Goal: Information Seeking & Learning: Learn about a topic

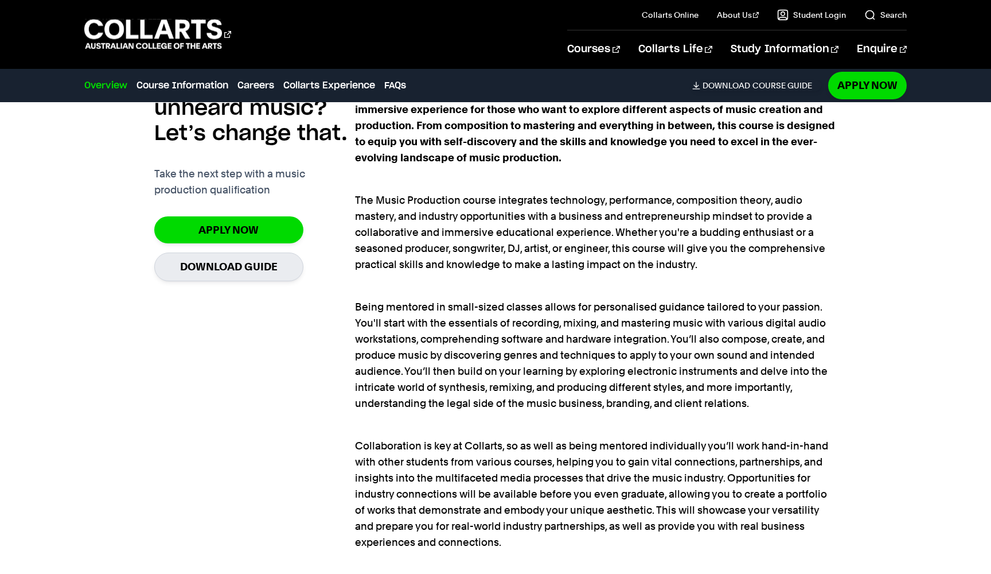
scroll to position [832, 0]
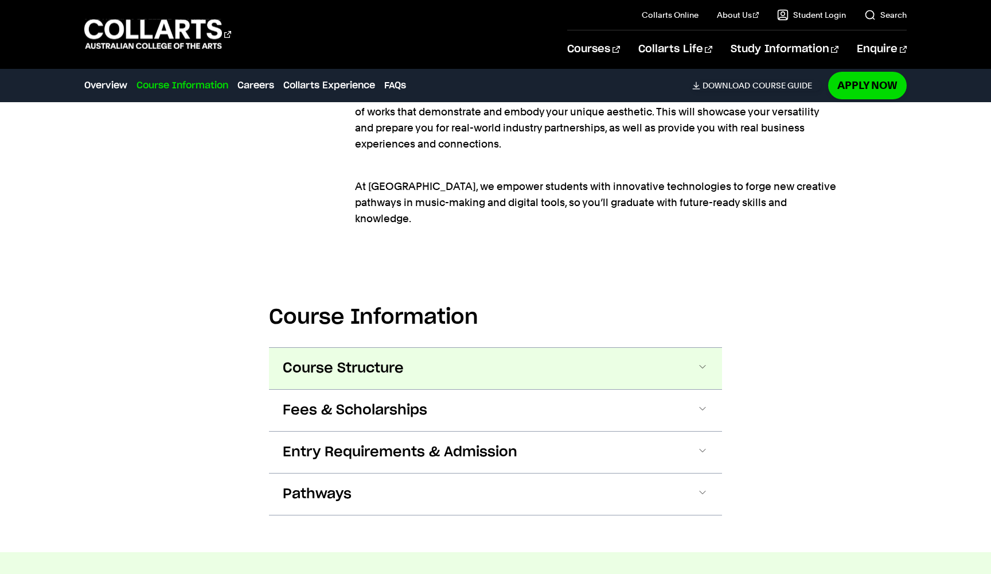
click at [534, 349] on button "Course Structure" at bounding box center [495, 368] width 453 height 41
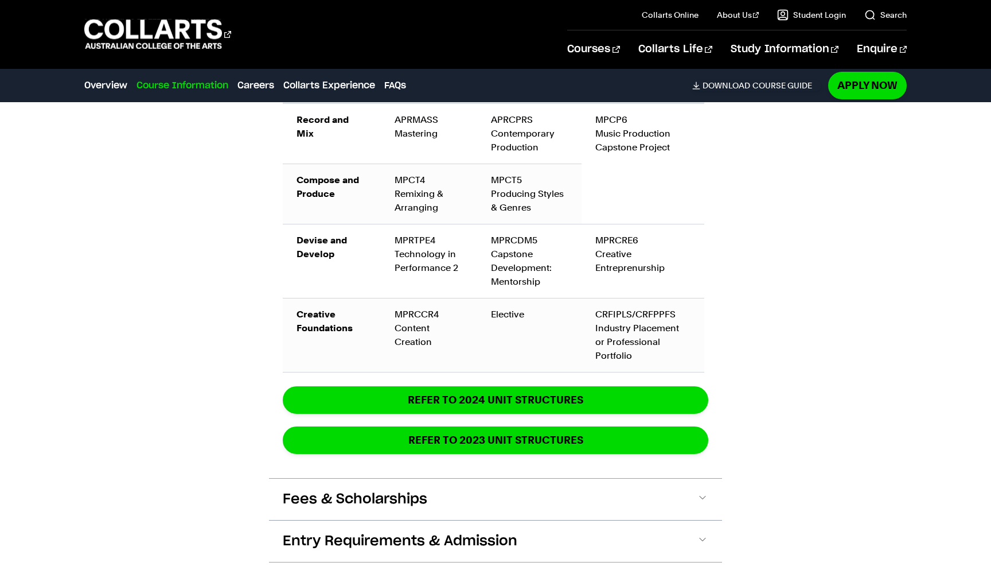
scroll to position [1977, 0]
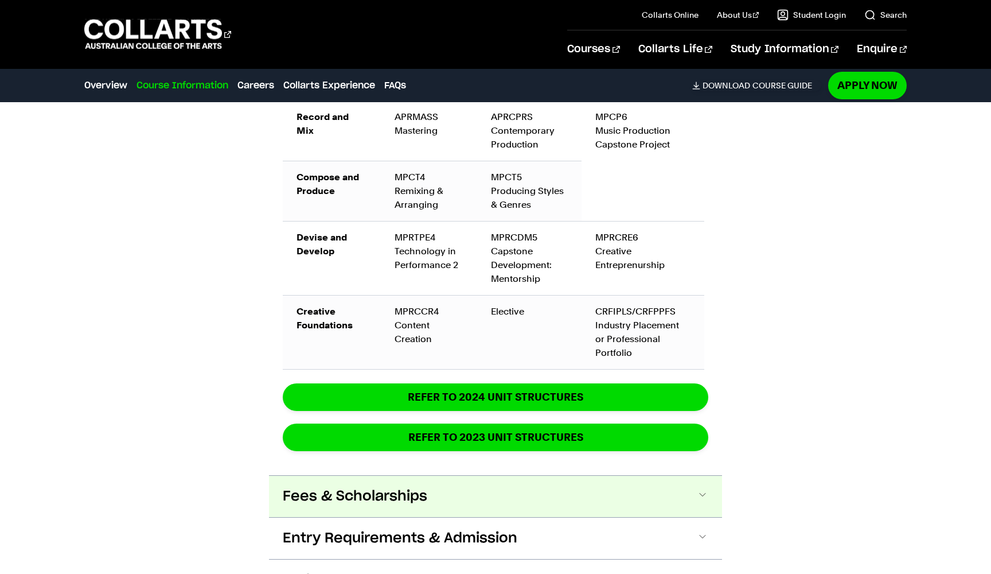
click at [446, 476] on button "Fees & Scholarships" at bounding box center [495, 496] width 453 height 41
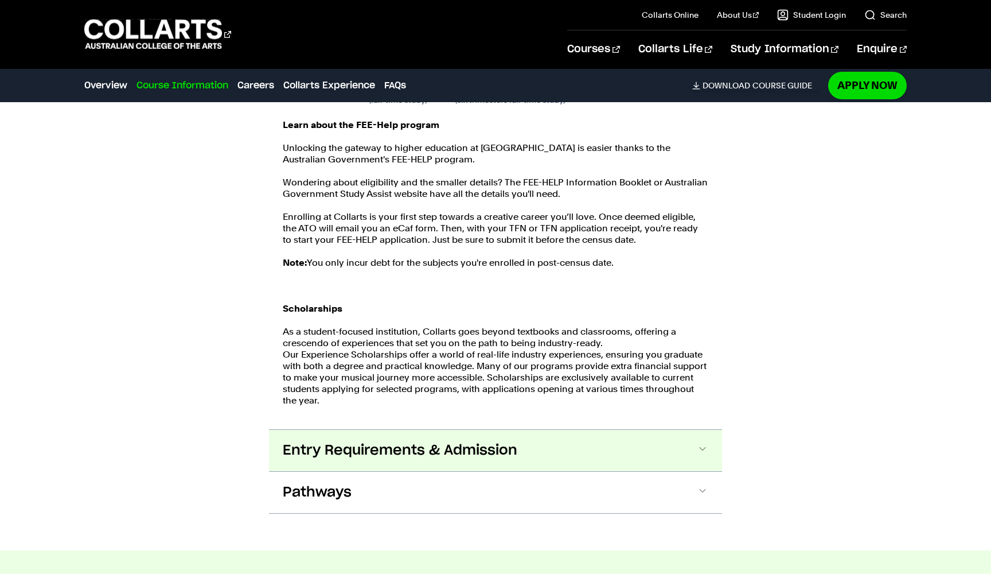
scroll to position [2504, 0]
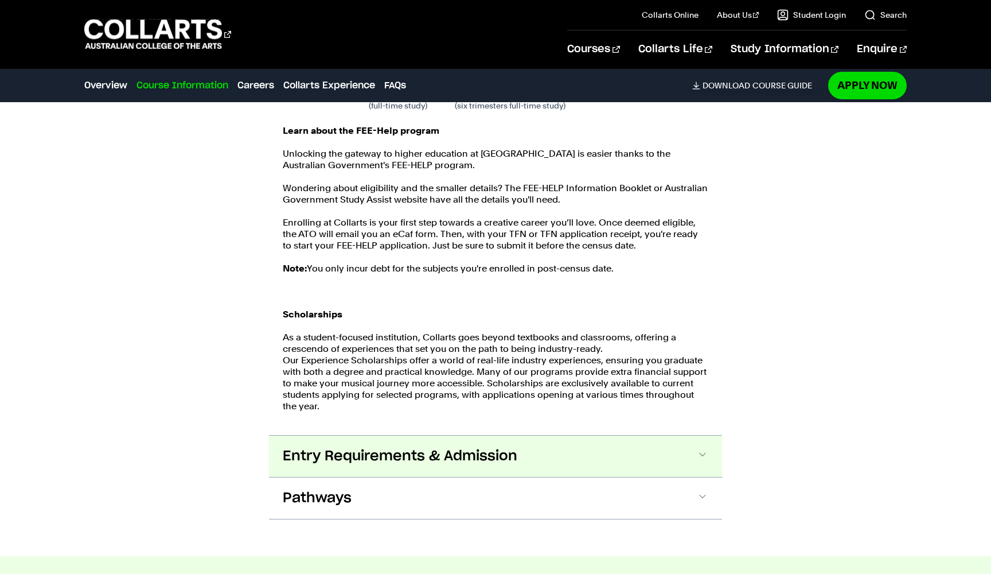
click at [451, 435] on button "Entry Requirements & Admission" at bounding box center [495, 455] width 453 height 41
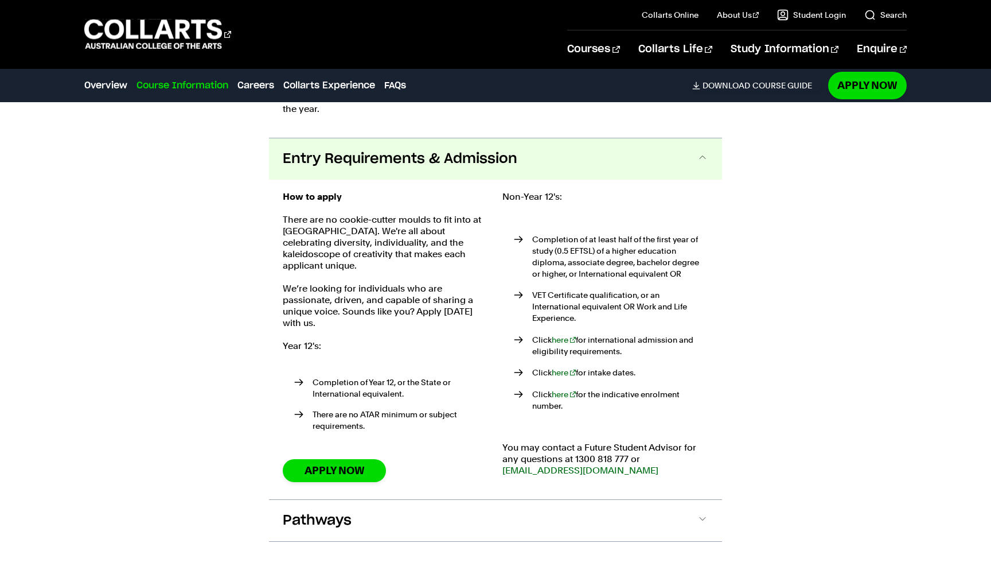
scroll to position [2806, 0]
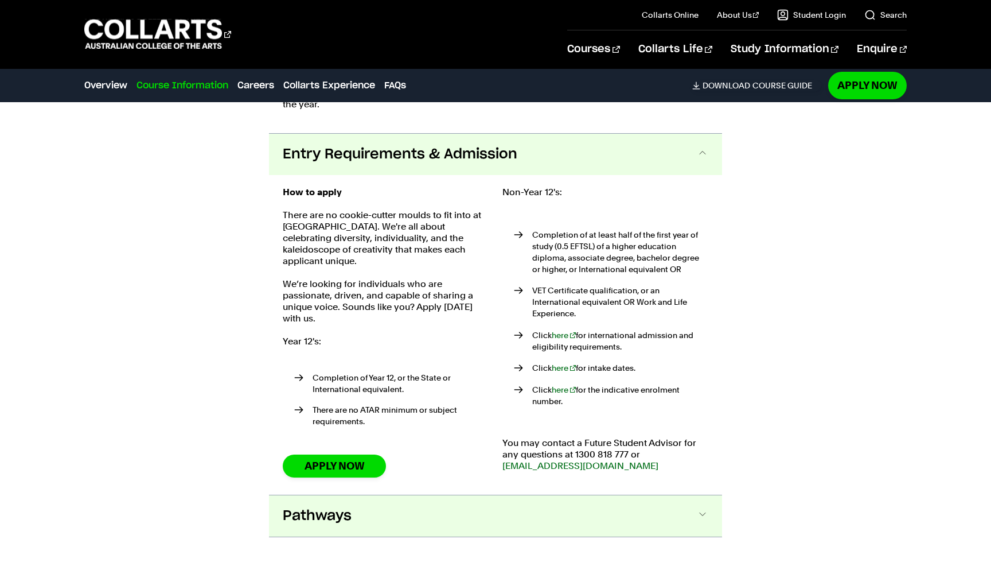
click at [386, 495] on button "Pathways" at bounding box center [495, 515] width 453 height 41
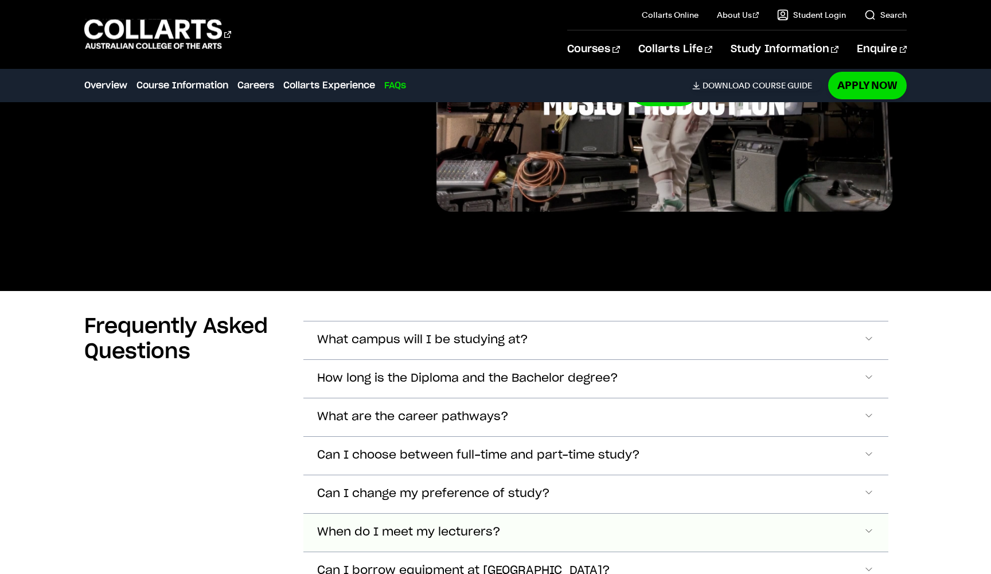
scroll to position [5997, 1]
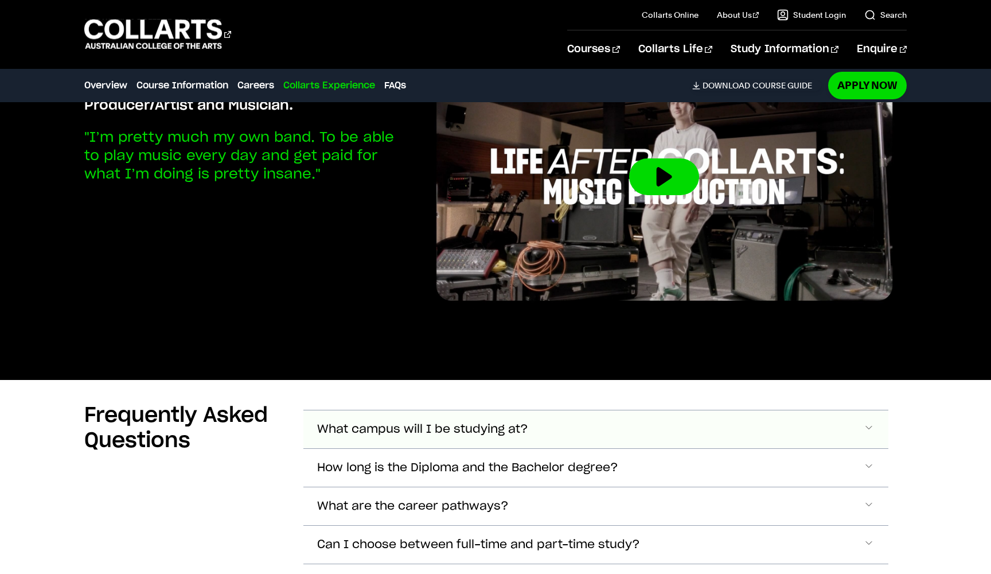
click at [549, 410] on button "What campus will I be studying at?" at bounding box center [596, 429] width 585 height 38
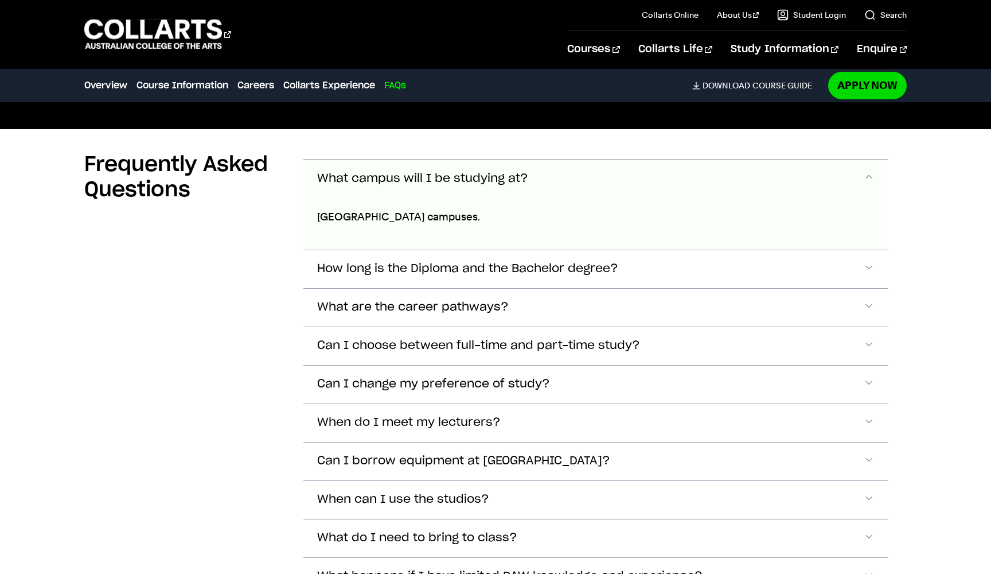
scroll to position [6176, 0]
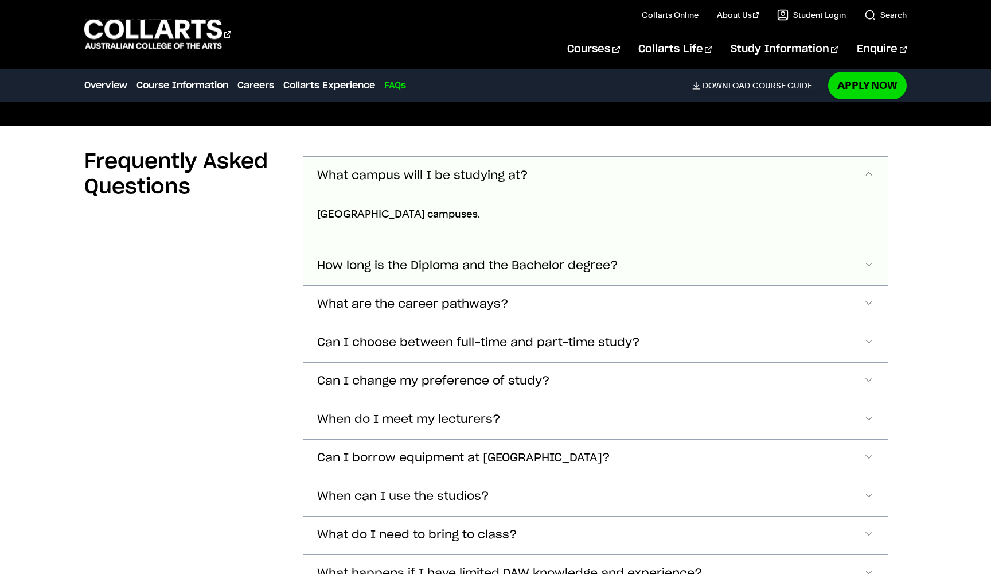
click at [539, 259] on span "How long is the Diploma and the Bachelor degree?" at bounding box center [467, 265] width 301 height 13
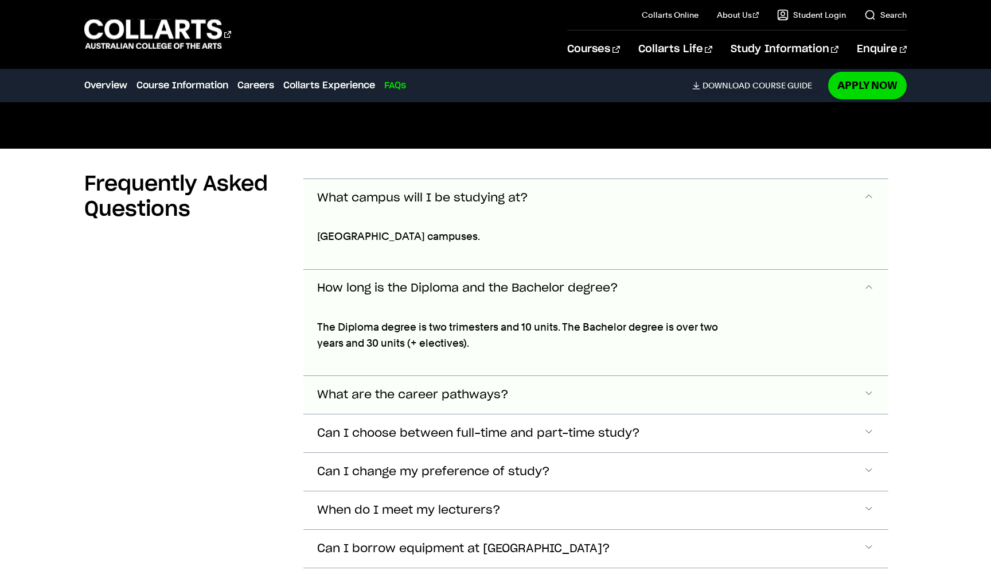
click at [534, 376] on button "What are the career pathways?" at bounding box center [596, 395] width 585 height 38
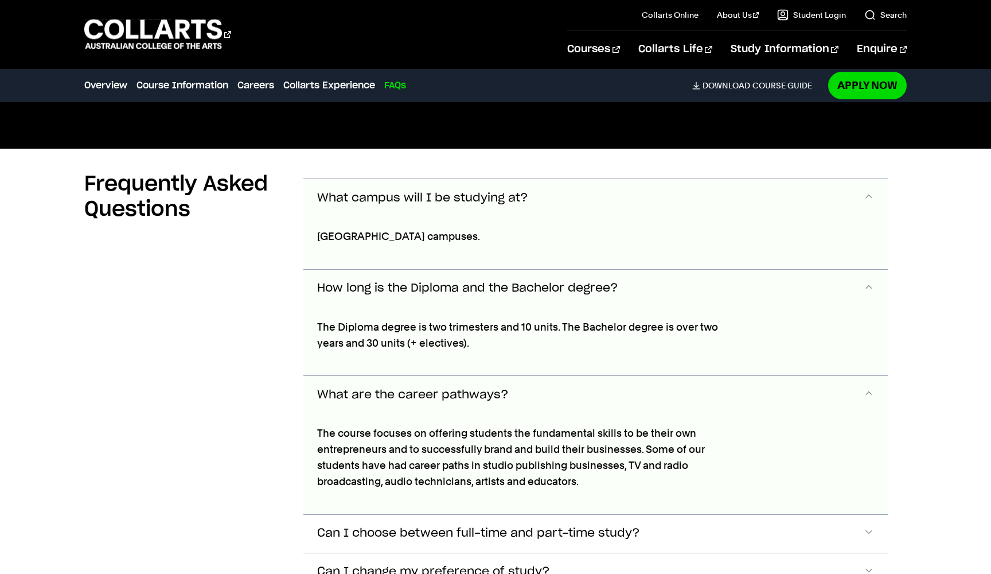
scroll to position [6373, 0]
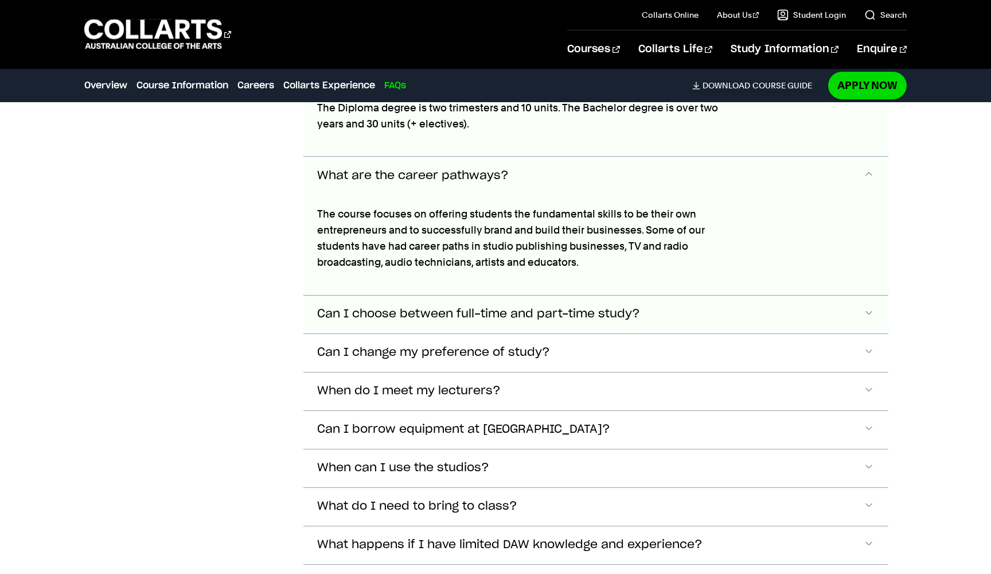
click at [541, 295] on button "Can I choose between full-time and part-time study?" at bounding box center [596, 314] width 585 height 38
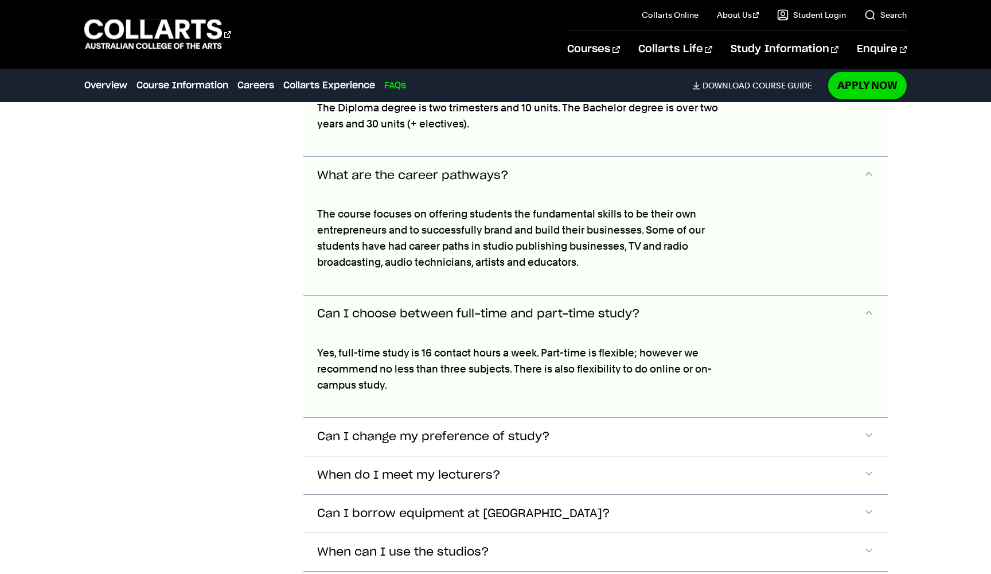
scroll to position [6511, 0]
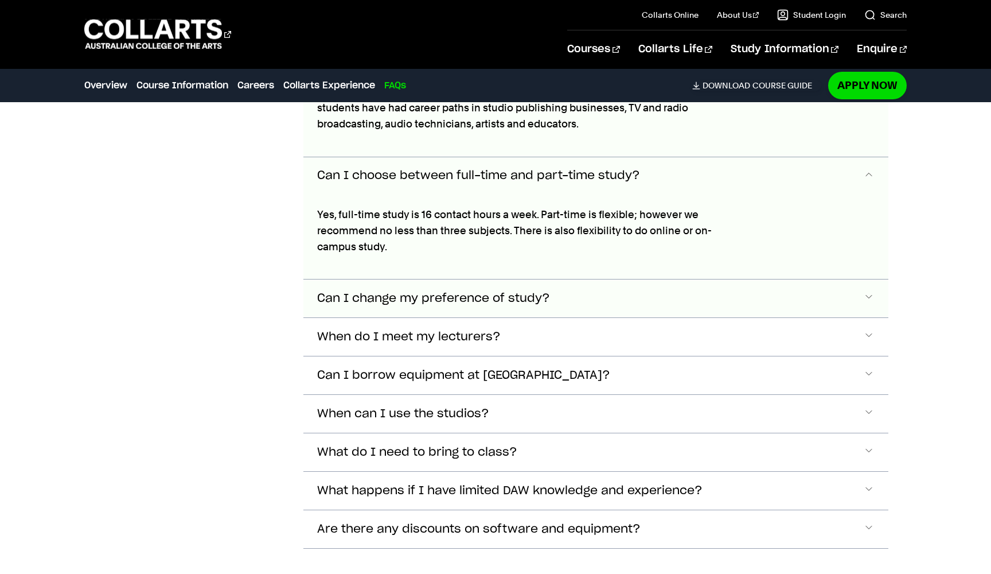
click at [553, 279] on button "Can I change my preference of study?" at bounding box center [596, 298] width 585 height 38
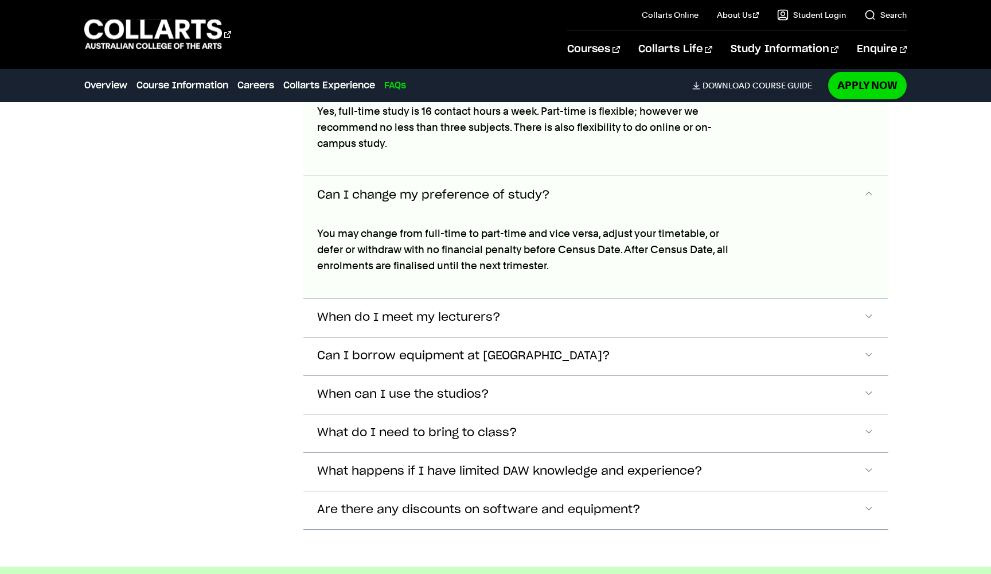
scroll to position [6634, 0]
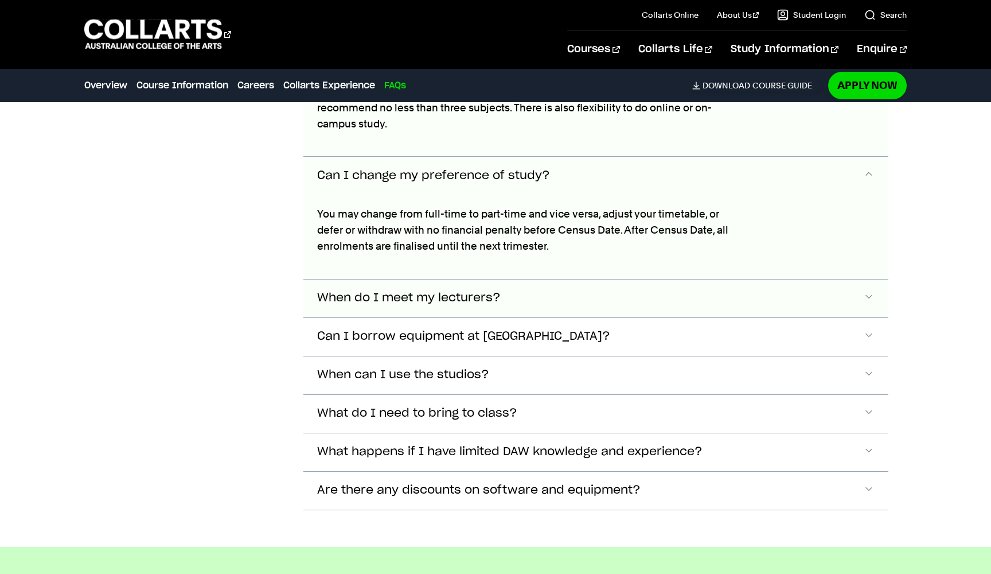
click at [554, 279] on button "When do I meet my lecturers?" at bounding box center [596, 298] width 585 height 38
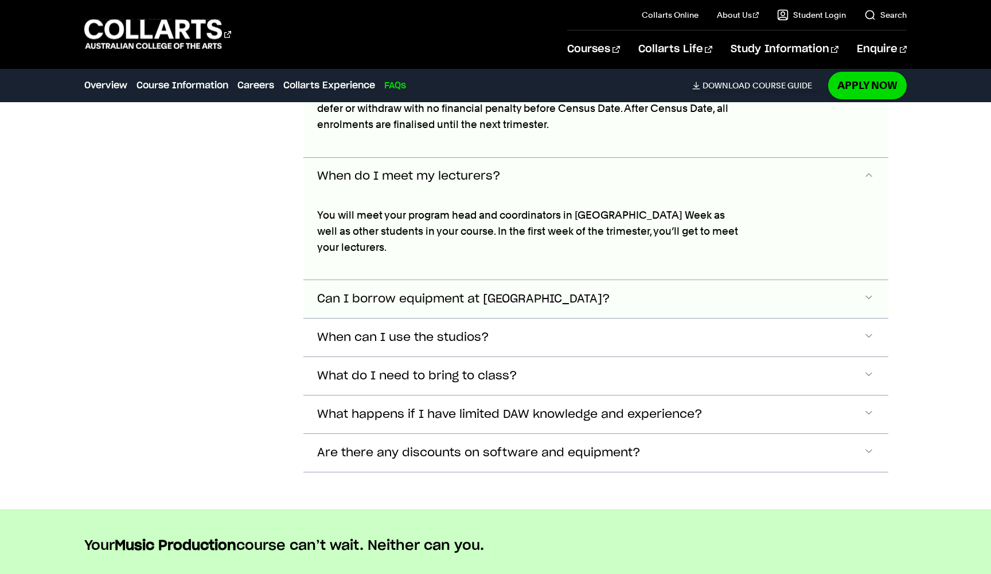
scroll to position [6756, 0]
click at [552, 279] on button "Can I borrow equipment at [GEOGRAPHIC_DATA]?" at bounding box center [596, 298] width 585 height 38
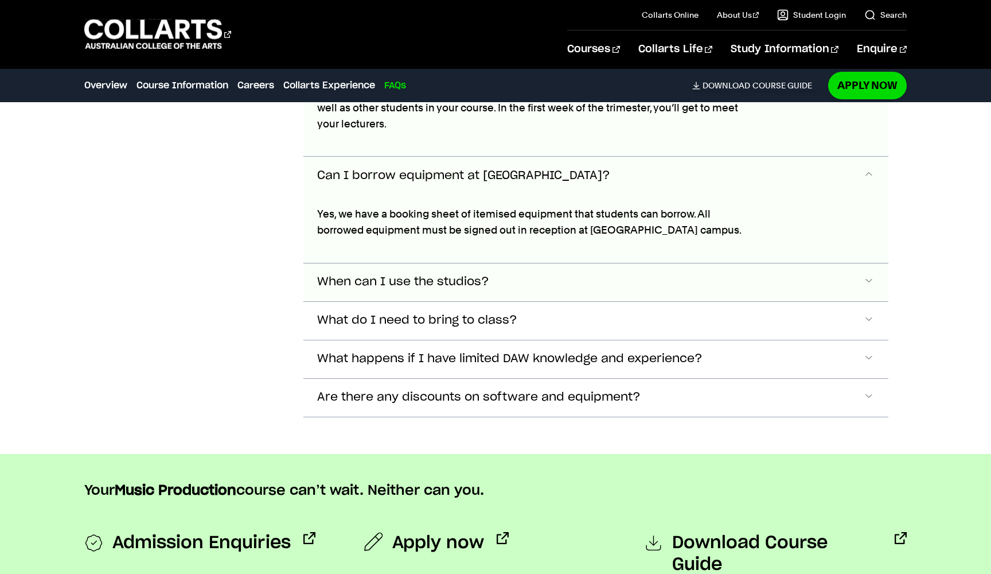
click at [531, 263] on button "When can I use the studios?" at bounding box center [596, 282] width 585 height 38
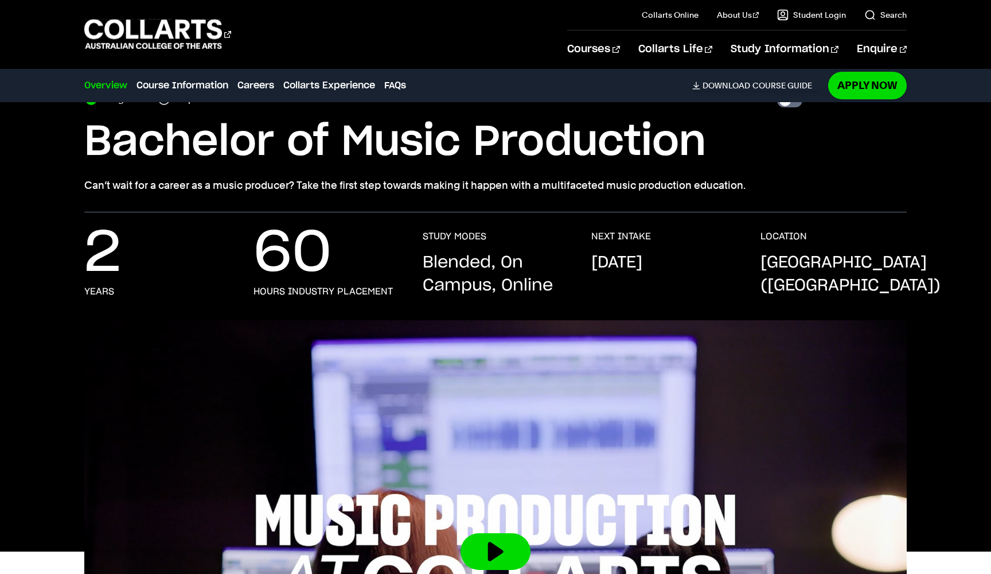
scroll to position [65, 0]
